Goal: Task Accomplishment & Management: Manage account settings

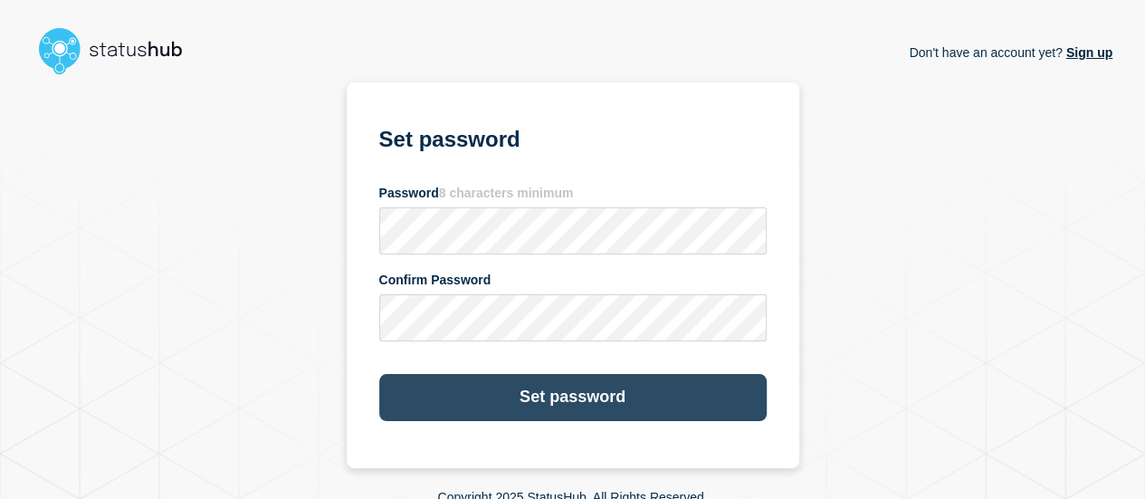
click at [594, 398] on button "Set password" at bounding box center [572, 397] width 387 height 47
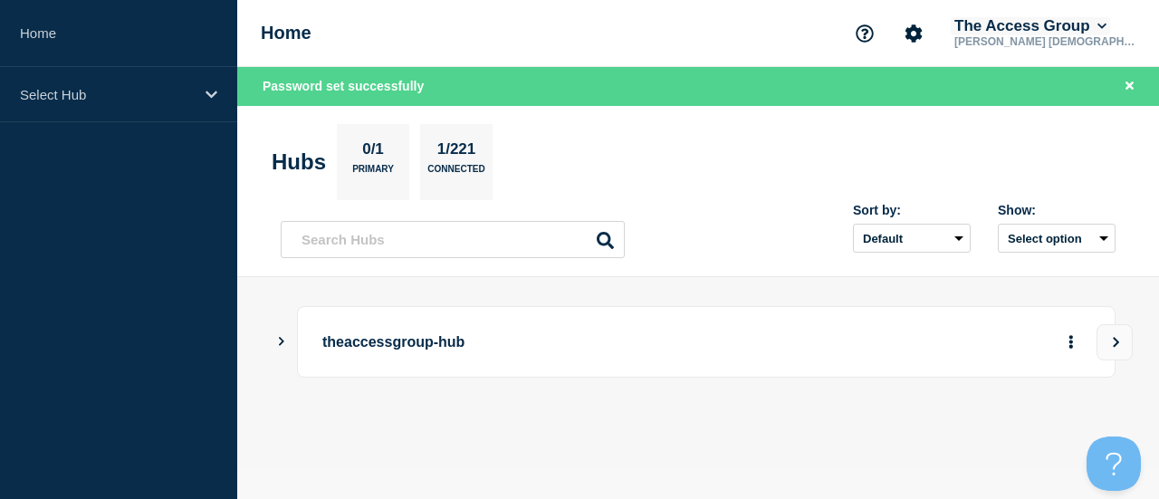
click at [1110, 24] on button "The Access Group" at bounding box center [1029, 26] width 159 height 18
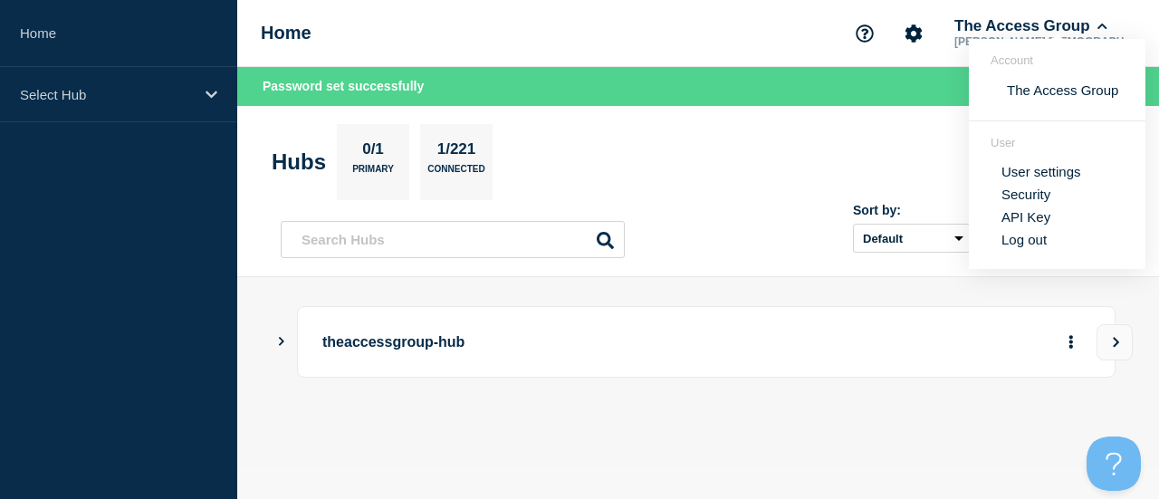
click at [1031, 177] on link "User settings" at bounding box center [1041, 171] width 80 height 15
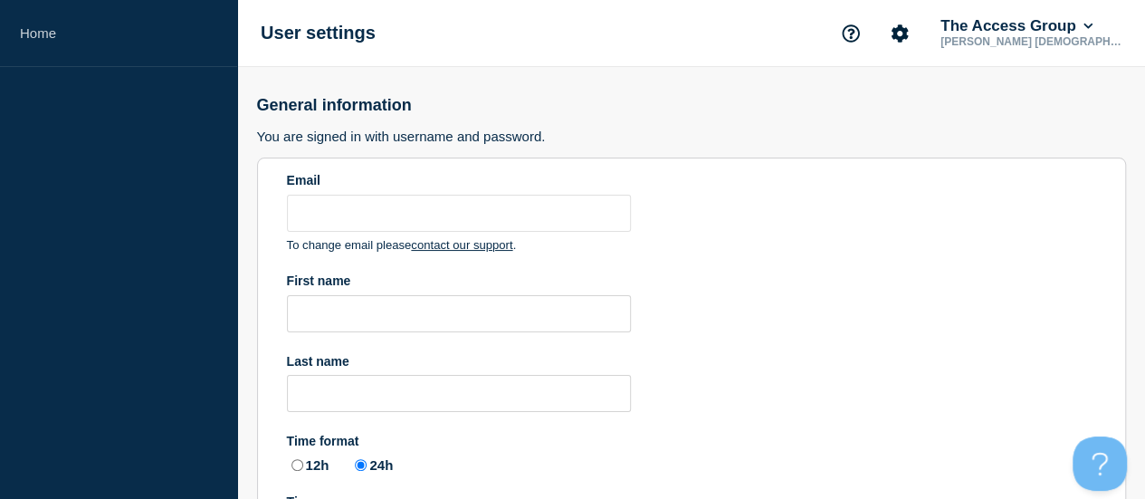
type input "[PERSON_NAME][EMAIL_ADDRESS][DOMAIN_NAME]"
type input "[PERSON_NAME]"
type input "Salawi"
radio input "true"
select select "hub"
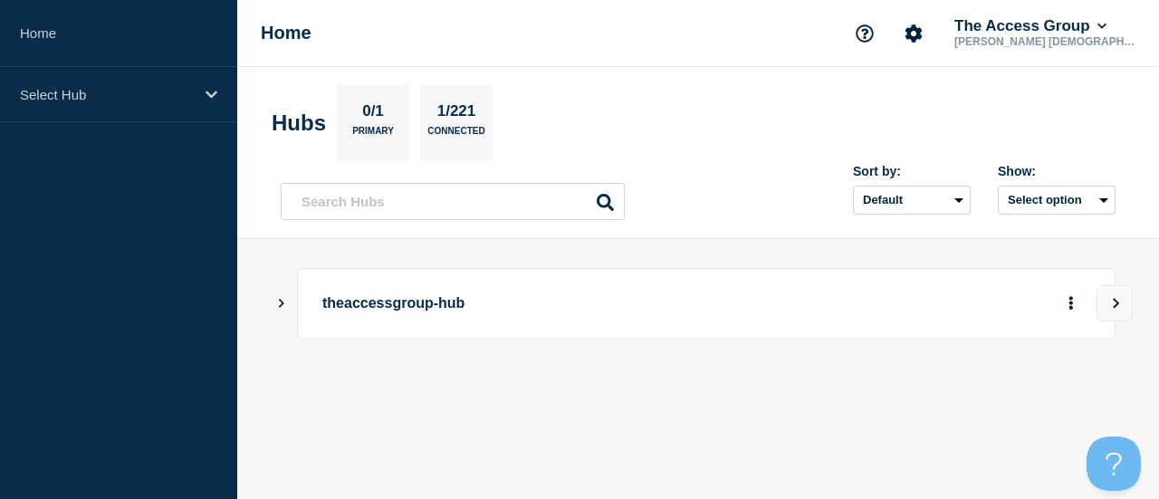
click at [279, 305] on icon "Show Connected Hubs" at bounding box center [281, 302] width 12 height 9
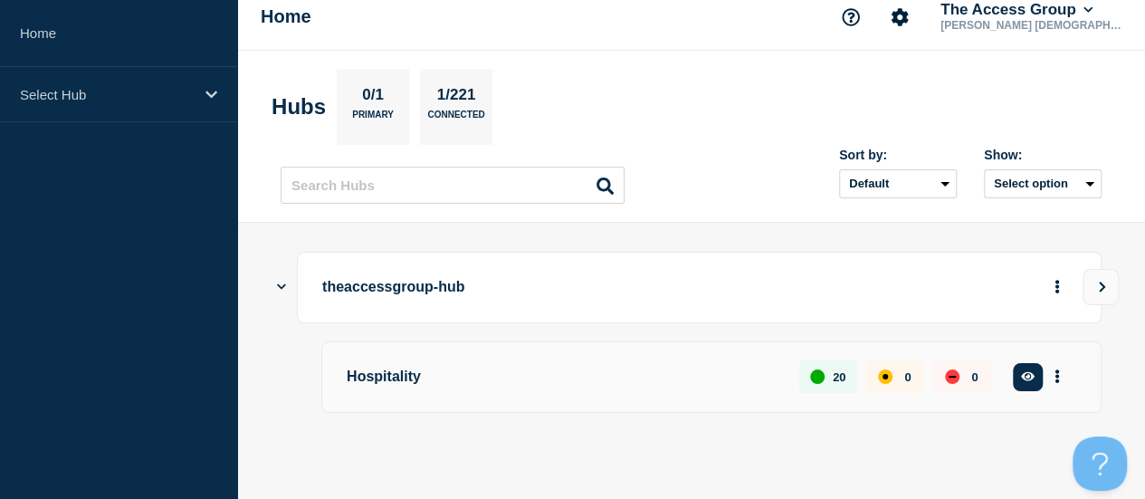
scroll to position [20, 0]
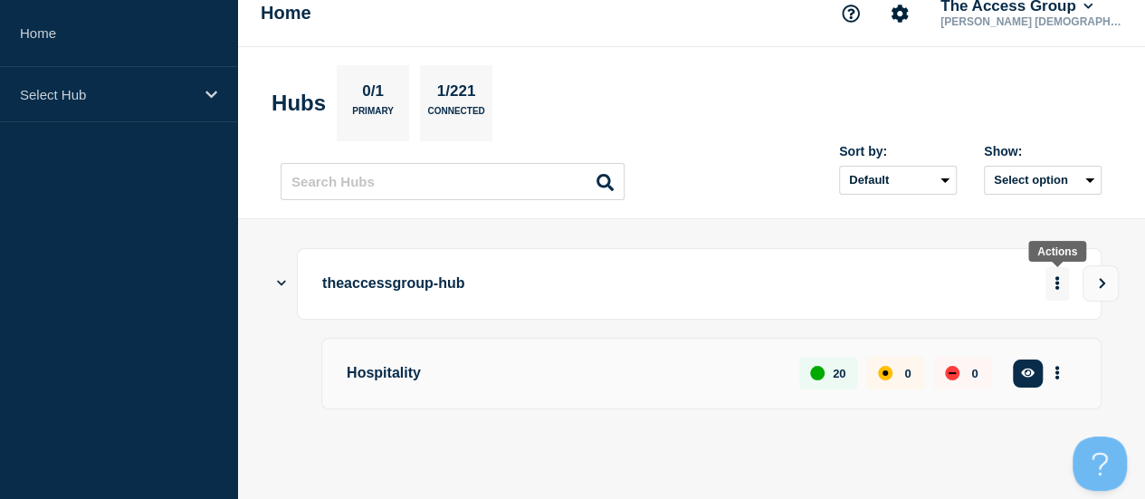
click at [1054, 279] on button "More actions" at bounding box center [1057, 283] width 24 height 33
click at [828, 448] on div "theaccessgroup-hub Hospitality 20 0 0 Create incident See overview" at bounding box center [691, 359] width 821 height 222
click at [0, 0] on button "See overview" at bounding box center [0, 0] width 0 height 0
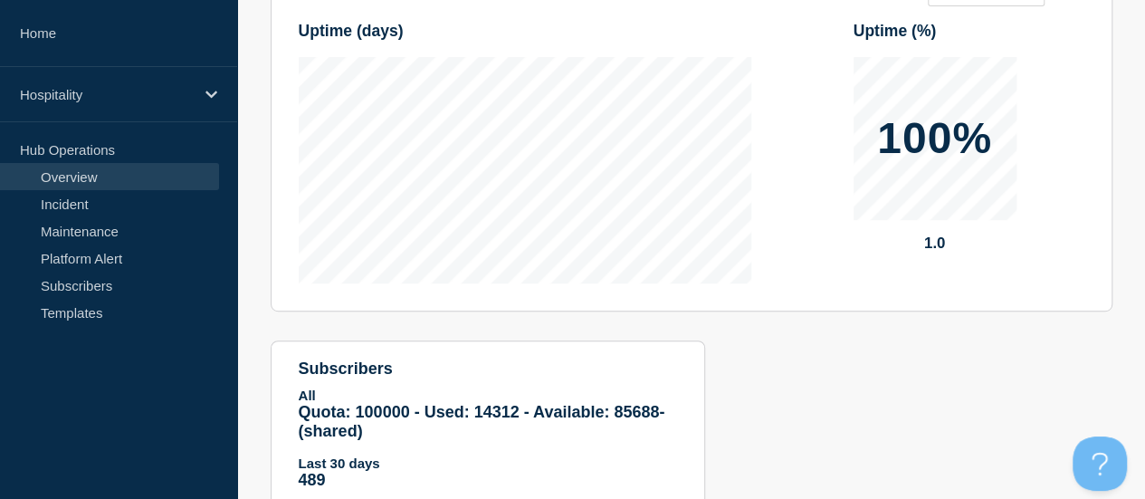
scroll to position [388, 0]
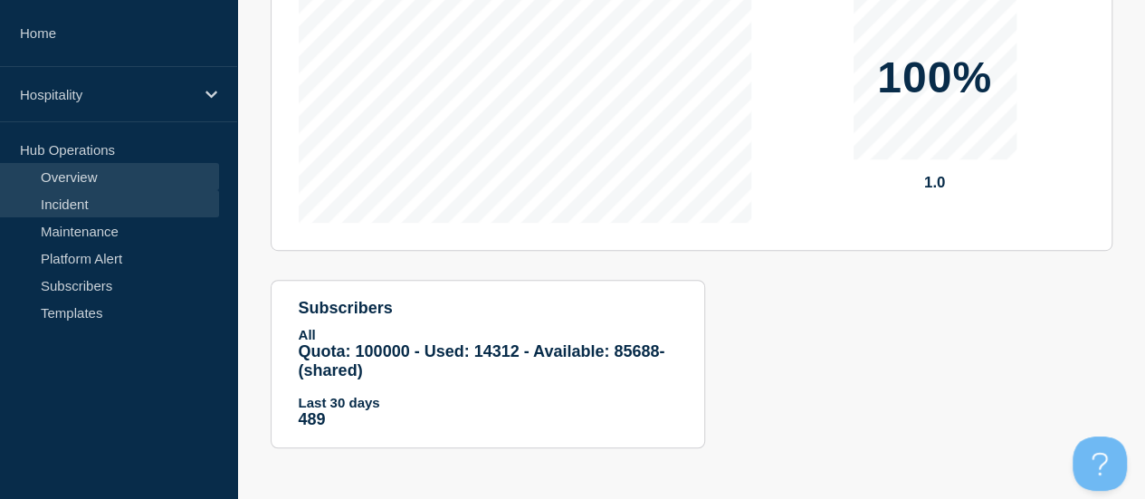
click at [49, 195] on link "Incident" at bounding box center [109, 203] width 219 height 27
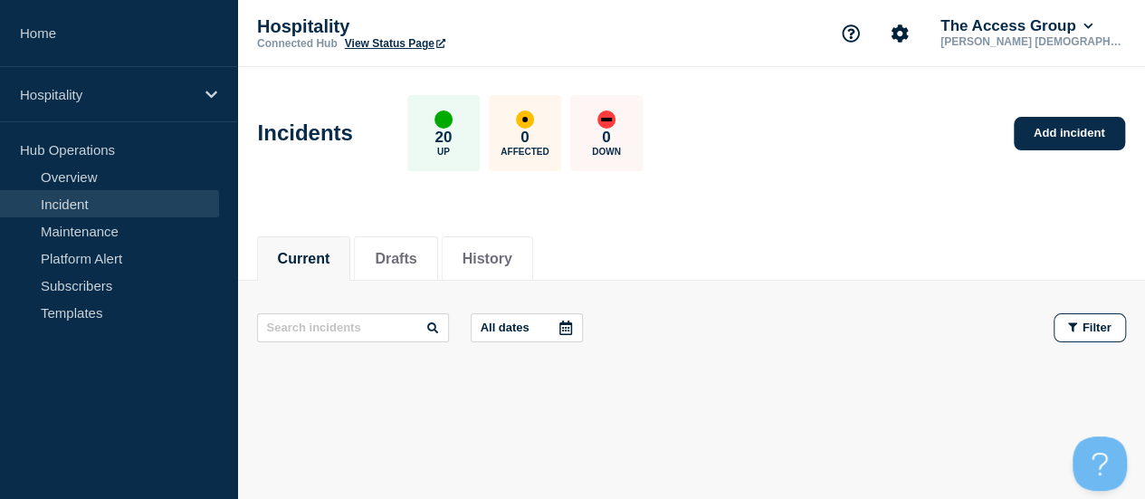
scroll to position [52, 0]
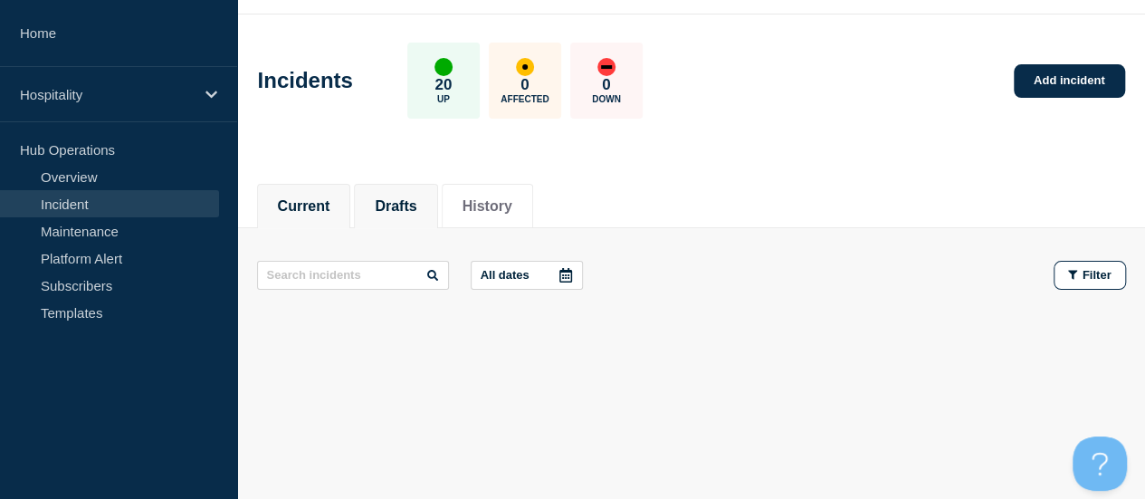
click at [416, 211] on button "Drafts" at bounding box center [396, 206] width 42 height 16
click at [497, 209] on button "History" at bounding box center [488, 206] width 50 height 16
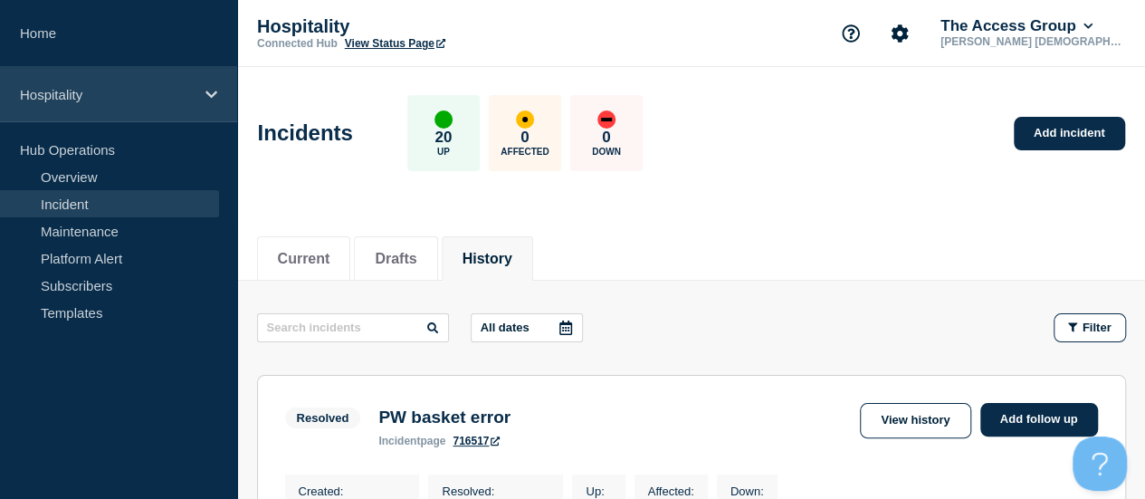
click at [72, 72] on div "Hospitality" at bounding box center [118, 94] width 237 height 55
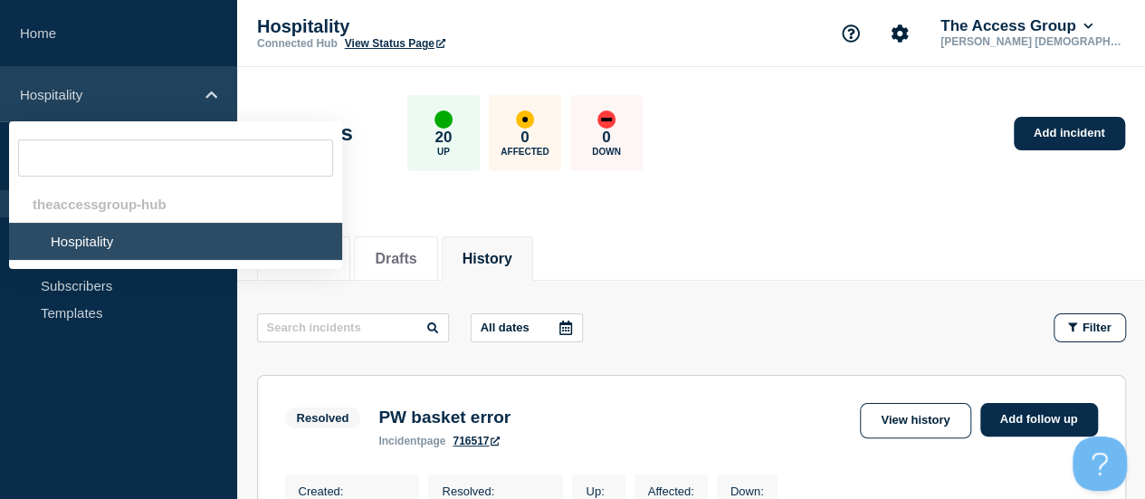
click at [216, 94] on icon at bounding box center [211, 95] width 12 height 14
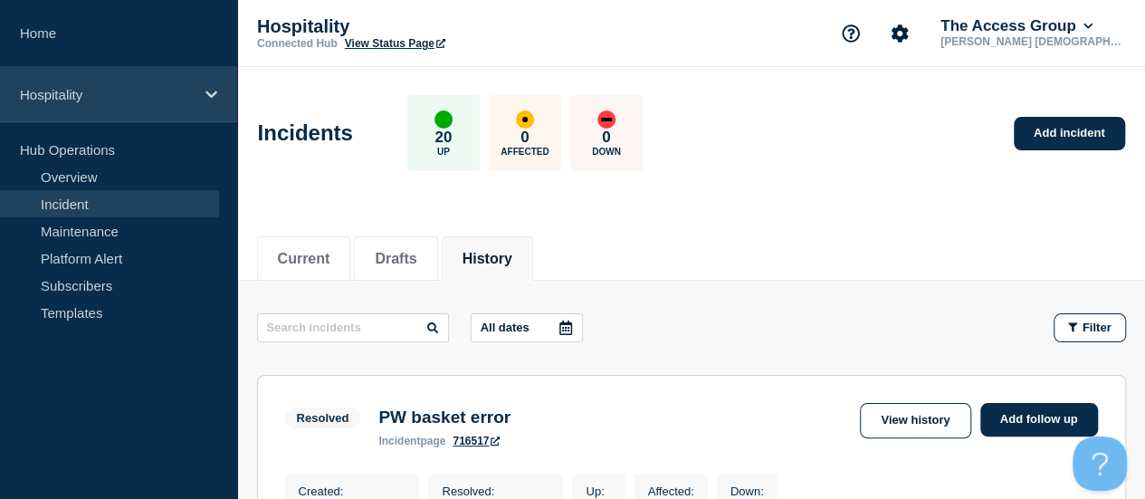
click at [216, 94] on icon at bounding box center [211, 95] width 12 height 14
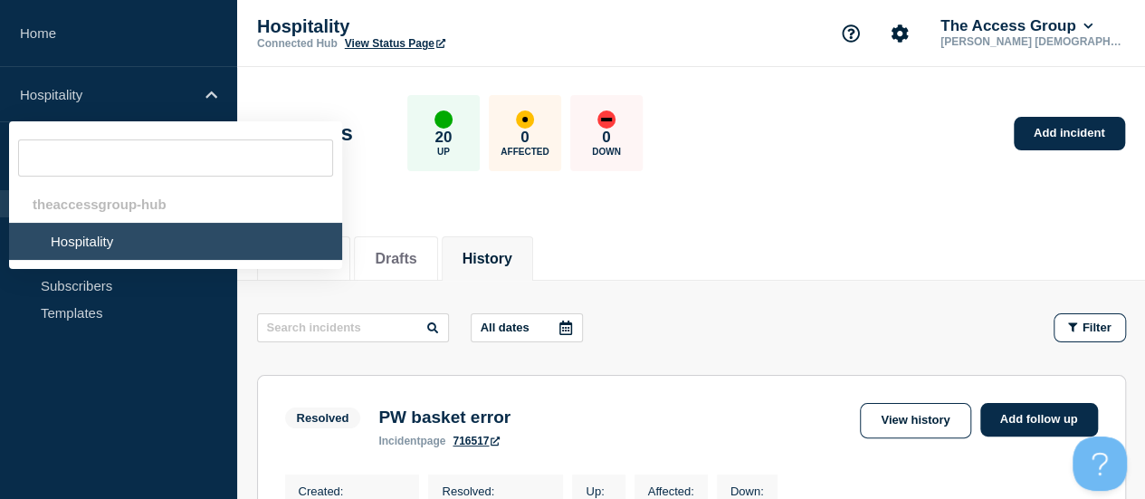
click at [91, 243] on li "Hospitality" at bounding box center [175, 241] width 333 height 37
click at [92, 450] on aside "Home Hospitality theaccessgroup-hub Hospitality Hub Operations Overview Inciden…" at bounding box center [118, 249] width 237 height 499
